Goal: Task Accomplishment & Management: Manage account settings

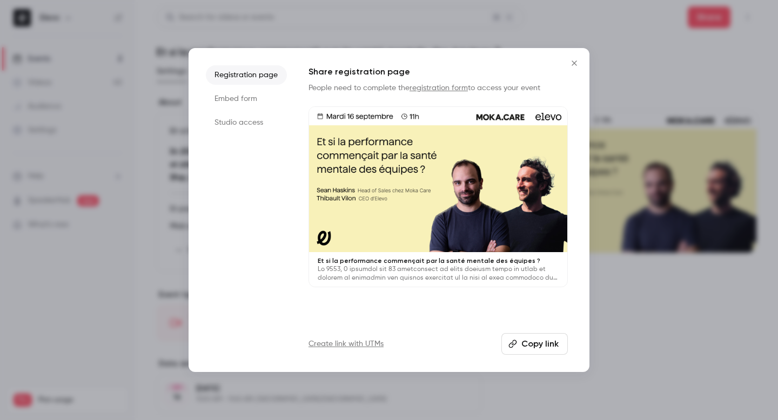
click at [570, 62] on icon "Close" at bounding box center [574, 63] width 13 height 9
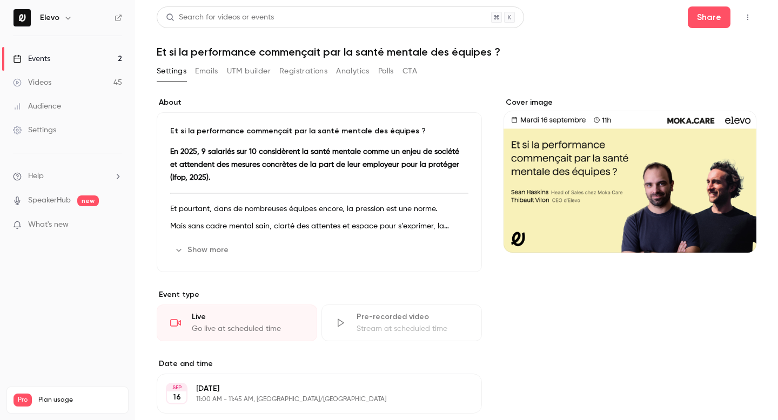
click at [58, 62] on link "Events 2" at bounding box center [67, 59] width 135 height 24
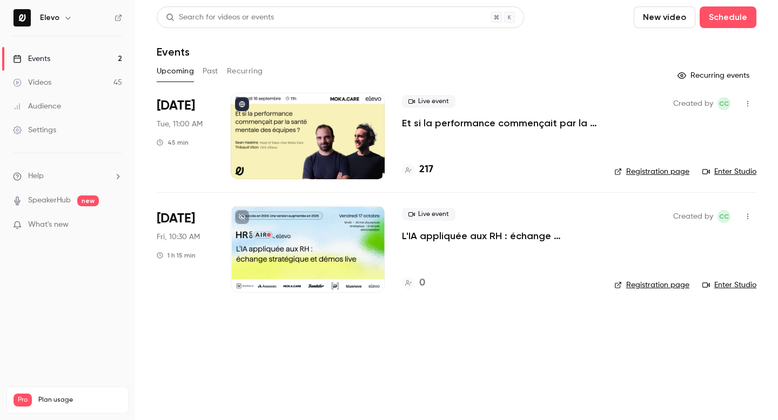
click at [426, 124] on p "Et si la performance commençait par la santé mentale des équipes ?" at bounding box center [499, 123] width 195 height 13
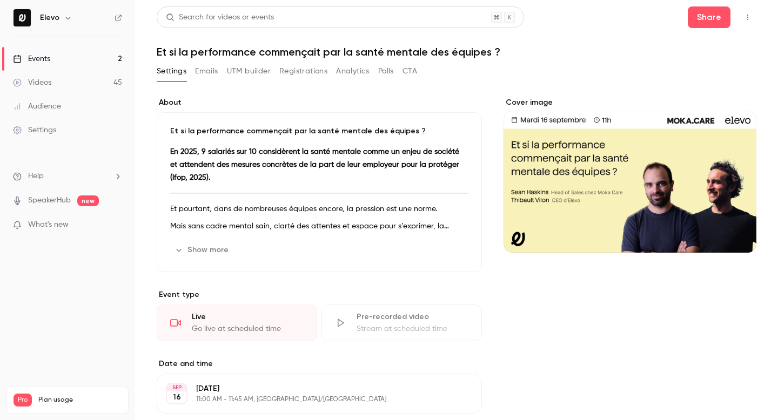
click at [205, 70] on button "Emails" at bounding box center [206, 71] width 23 height 17
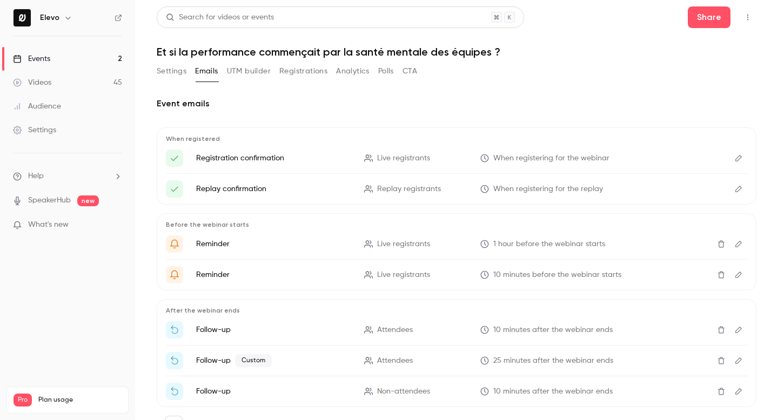
click at [314, 72] on button "Registrations" at bounding box center [303, 71] width 48 height 17
